Goal: Obtain resource: Obtain resource

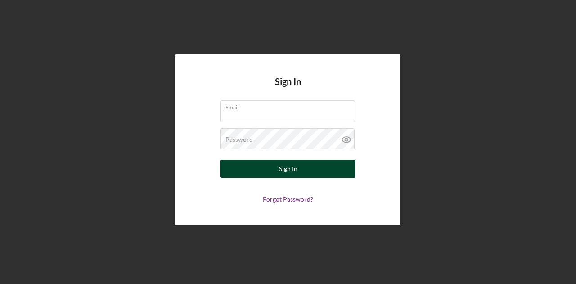
type input "[EMAIL_ADDRESS][DOMAIN_NAME]"
click at [305, 175] on button "Sign In" at bounding box center [287, 169] width 135 height 18
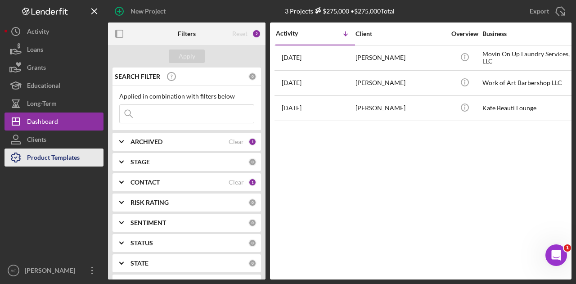
click at [63, 155] on div "Product Templates" at bounding box center [53, 158] width 53 height 20
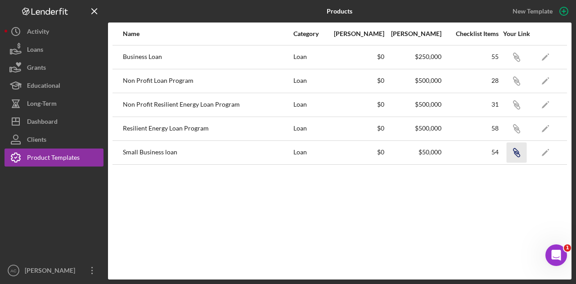
click at [518, 151] on icon "button" at bounding box center [515, 150] width 5 height 5
